Goal: Find specific page/section

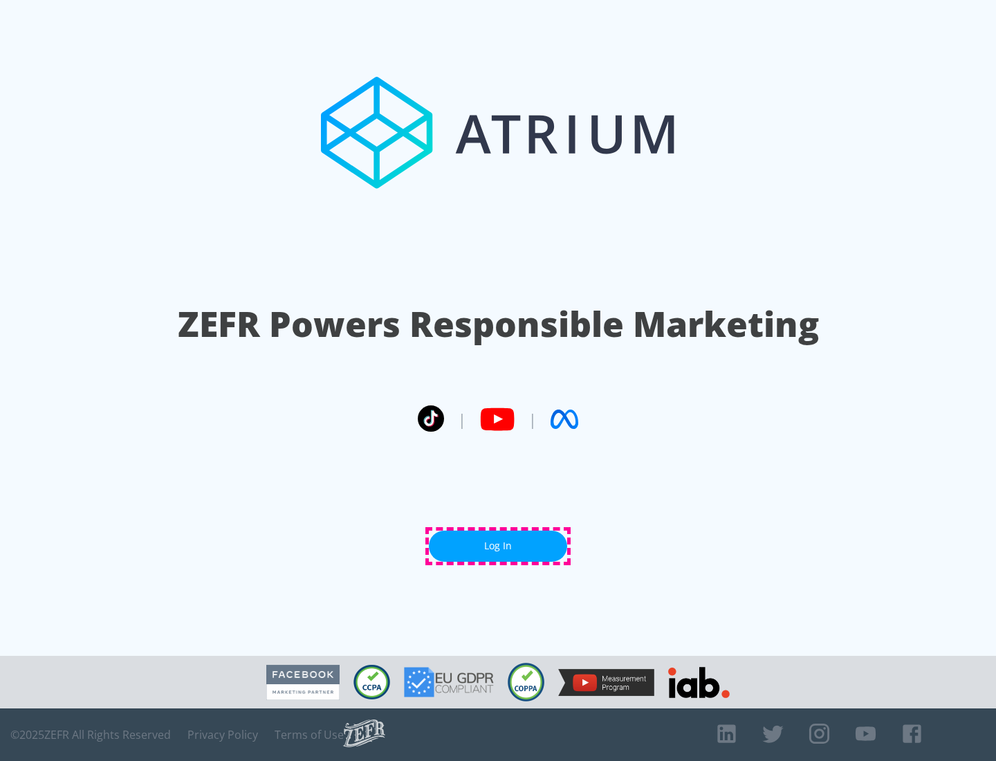
click at [498, 546] on link "Log In" at bounding box center [498, 546] width 138 height 31
